Goal: Use online tool/utility

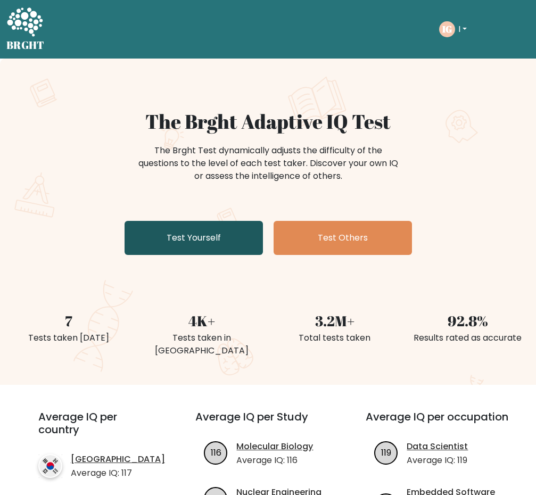
click at [220, 243] on link "Test Yourself" at bounding box center [194, 238] width 138 height 34
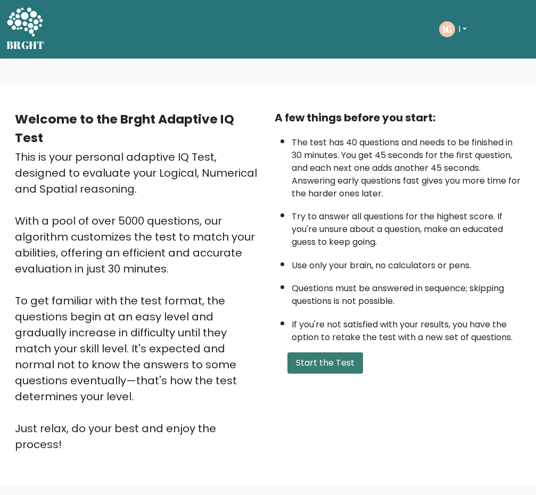
click at [349, 364] on button "Start the Test" at bounding box center [325, 362] width 76 height 21
